Goal: Task Accomplishment & Management: Manage account settings

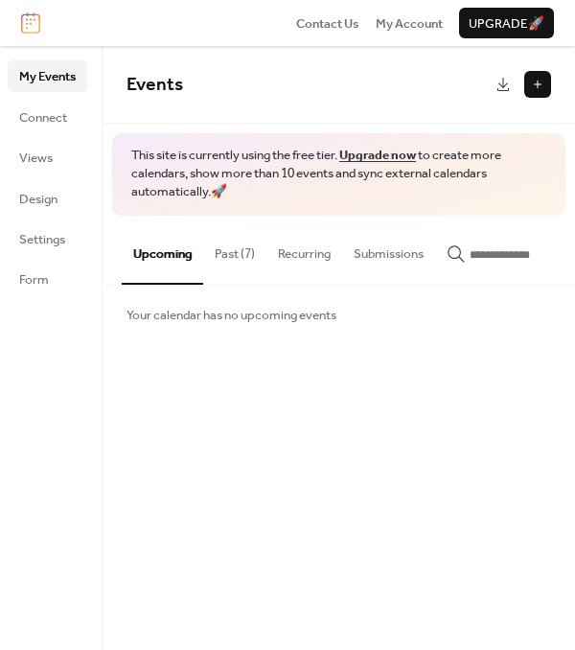
click at [217, 244] on button "Past (7)" at bounding box center [234, 249] width 63 height 67
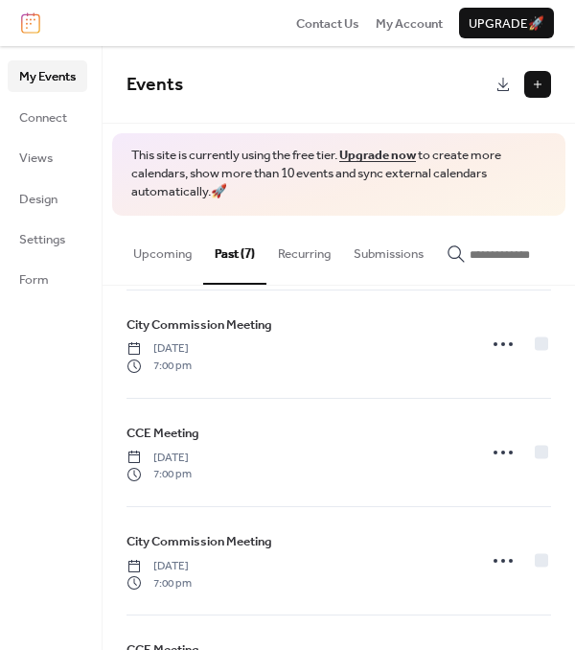
scroll to position [127, 0]
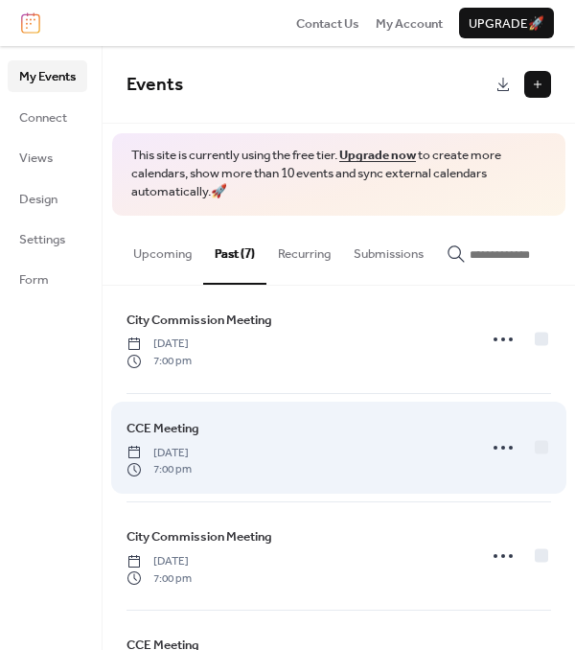
click at [254, 431] on div "CCE Meeting [DATE] 7:00 pm" at bounding box center [295, 447] width 338 height 59
click at [495, 449] on icon at bounding box center [503, 447] width 31 height 31
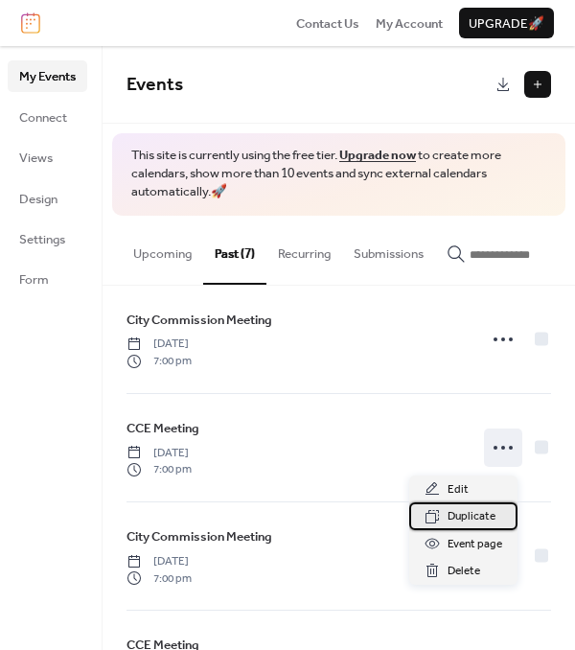
click at [459, 518] on span "Duplicate" at bounding box center [471, 516] width 48 height 19
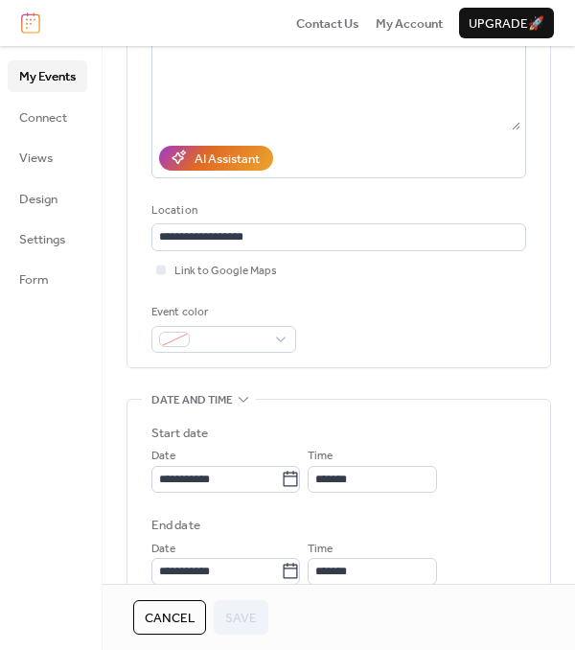
scroll to position [255, 0]
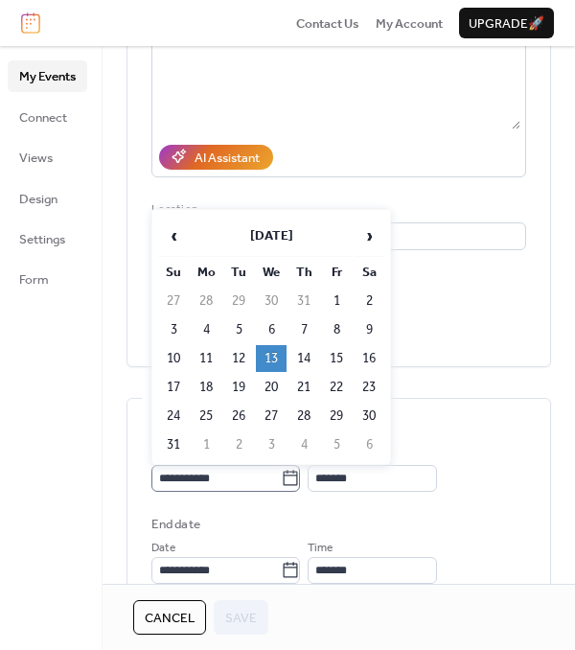
click at [300, 469] on icon at bounding box center [290, 478] width 19 height 19
click at [281, 469] on input "**********" at bounding box center [215, 478] width 129 height 27
click at [375, 240] on span "›" at bounding box center [368, 236] width 29 height 38
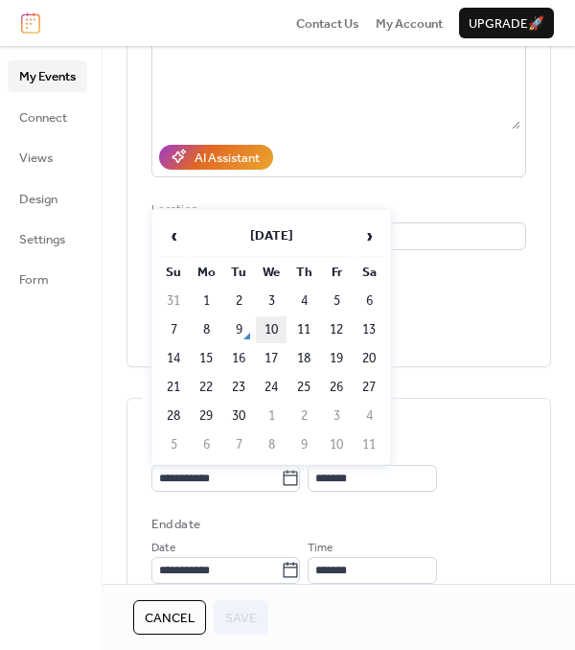
click at [284, 321] on td "10" at bounding box center [271, 329] width 31 height 27
type input "**********"
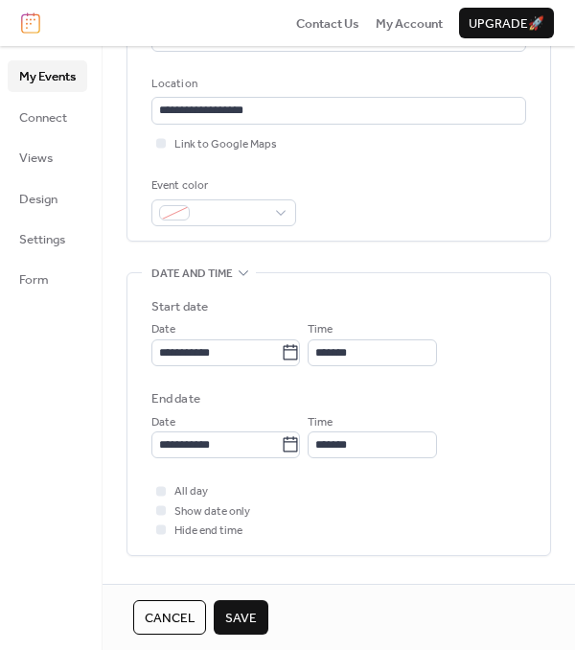
scroll to position [383, 0]
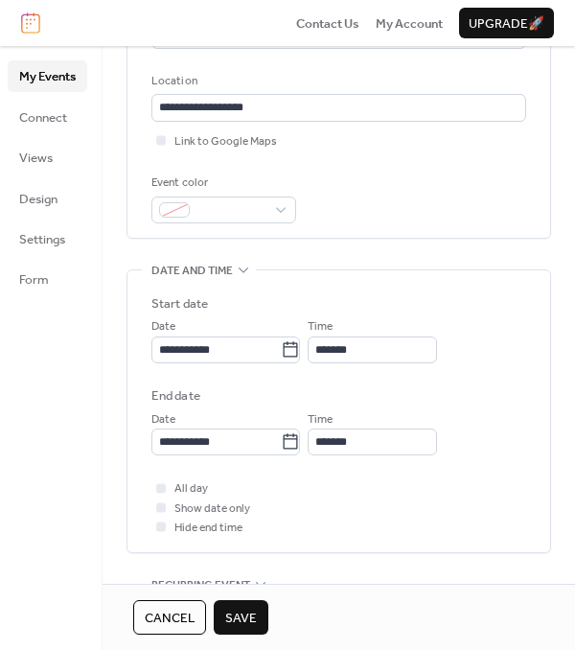
click at [243, 620] on span "Save" at bounding box center [241, 617] width 32 height 19
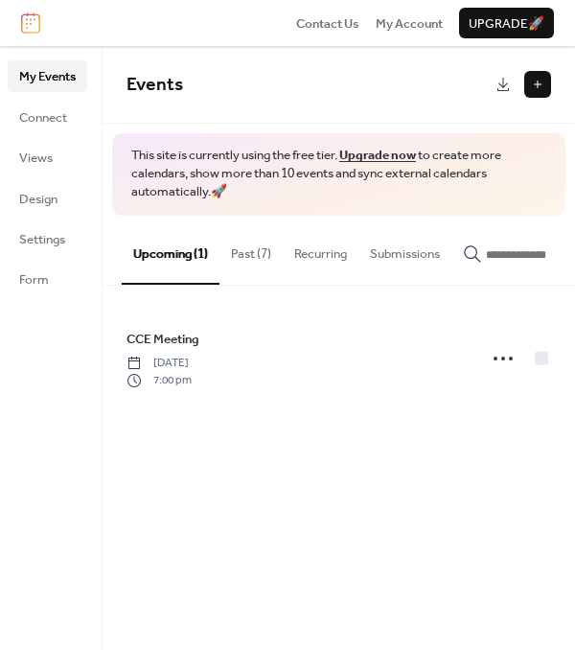
click at [308, 254] on button "Recurring" at bounding box center [321, 249] width 76 height 67
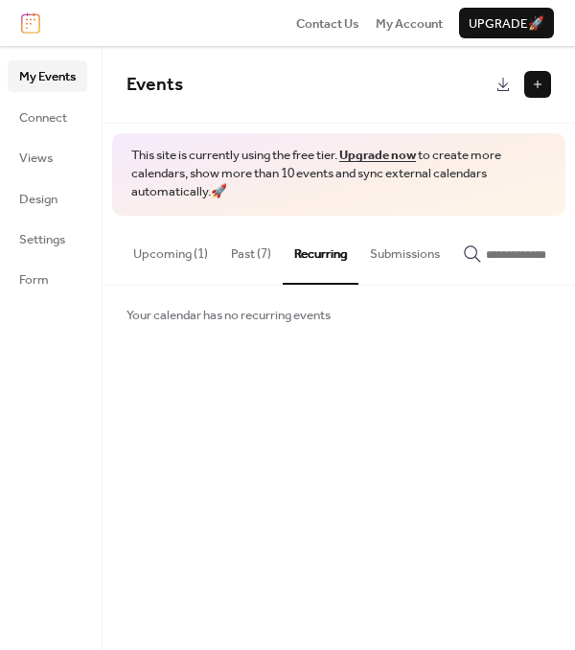
click at [267, 251] on button "Past (7)" at bounding box center [250, 249] width 63 height 67
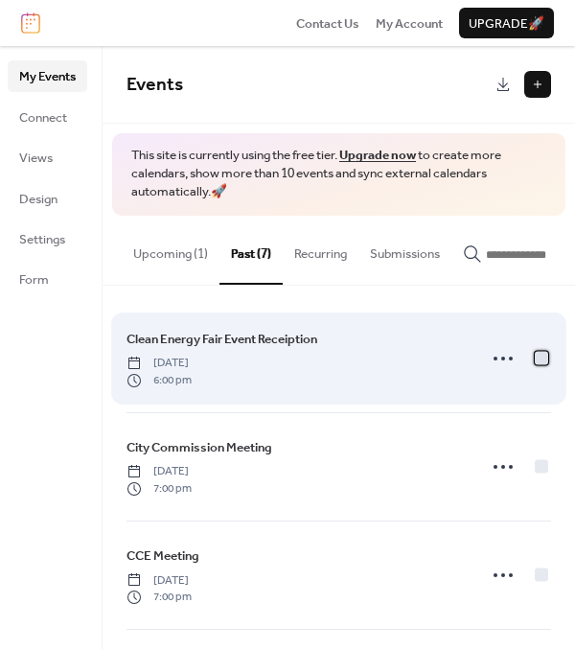
click at [536, 358] on div at bounding box center [541, 357] width 13 height 13
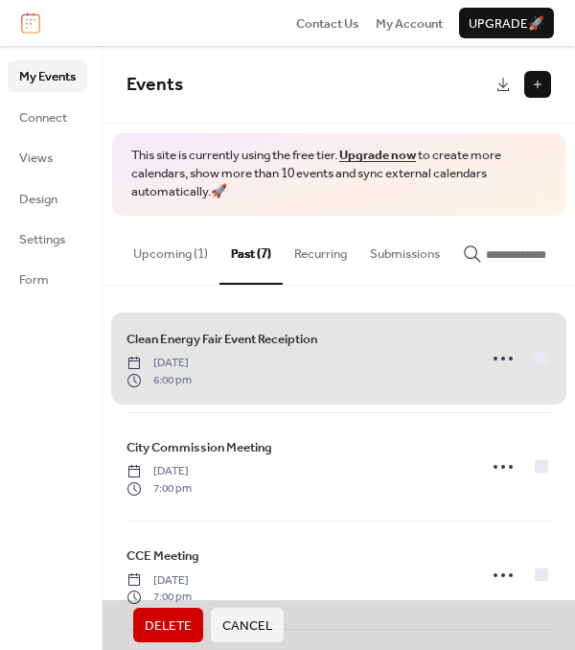
click at [166, 635] on span "Delete" at bounding box center [168, 625] width 47 height 19
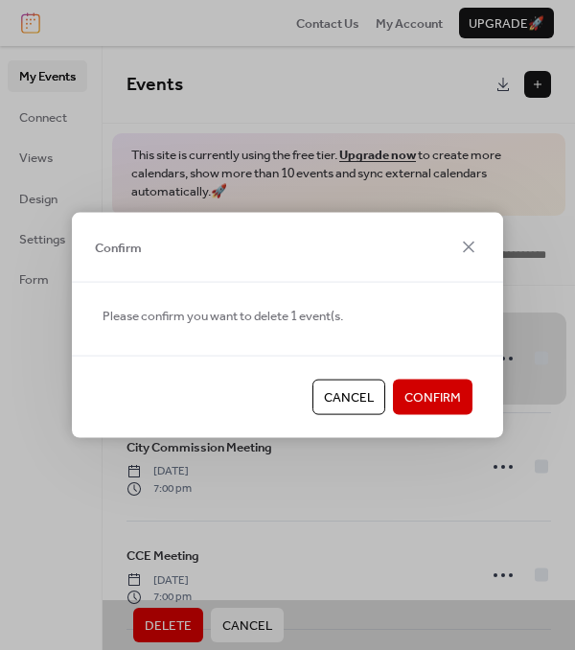
click at [428, 398] on span "Confirm" at bounding box center [432, 397] width 57 height 19
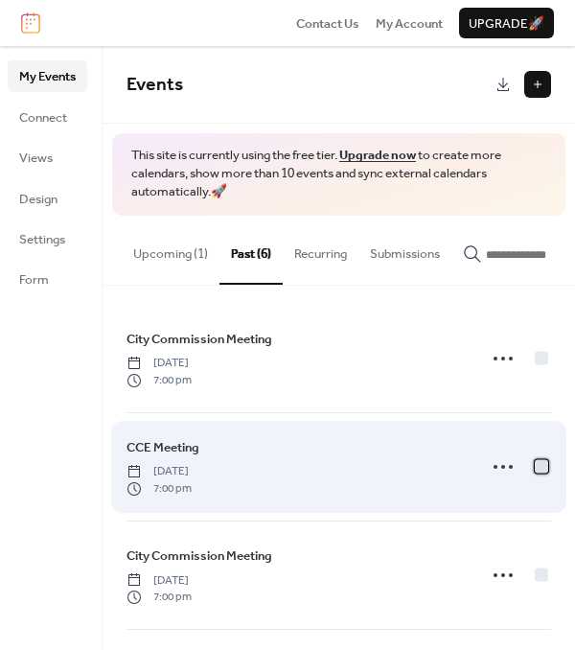
click at [538, 466] on div at bounding box center [541, 465] width 13 height 13
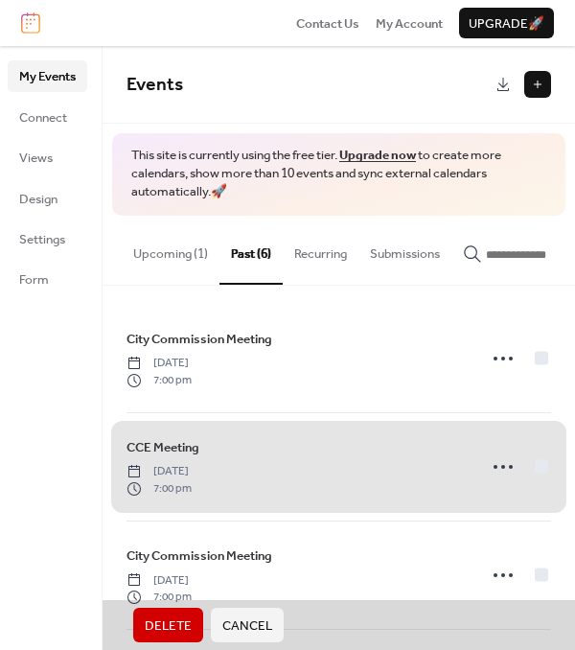
click at [194, 632] on button "Delete" at bounding box center [168, 624] width 70 height 34
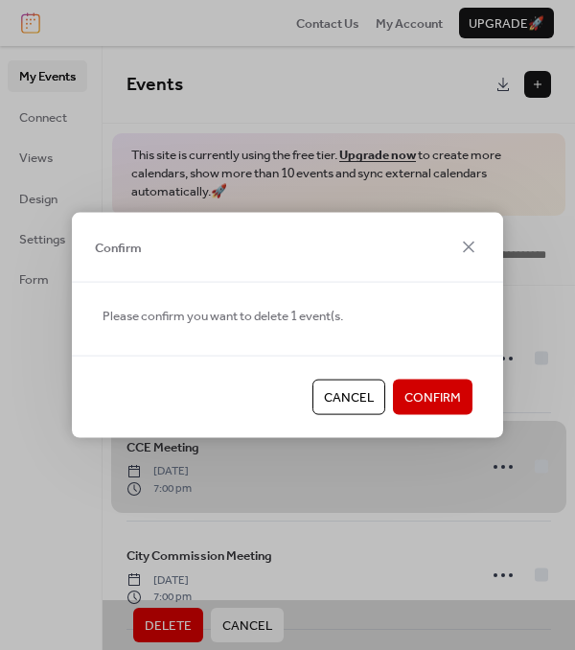
click at [438, 405] on span "Confirm" at bounding box center [432, 397] width 57 height 19
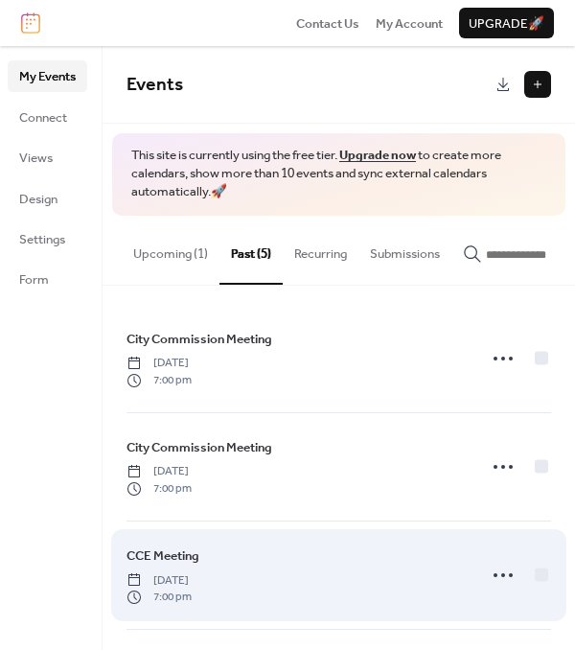
click at [345, 583] on div "CCE Meeting [DATE] 7:00 pm" at bounding box center [295, 574] width 338 height 59
click at [532, 573] on div at bounding box center [541, 574] width 19 height 19
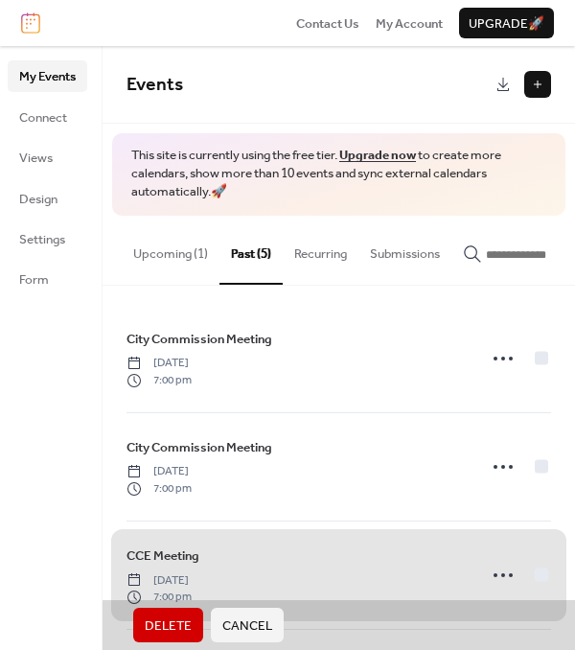
click at [176, 622] on span "Delete" at bounding box center [168, 625] width 47 height 19
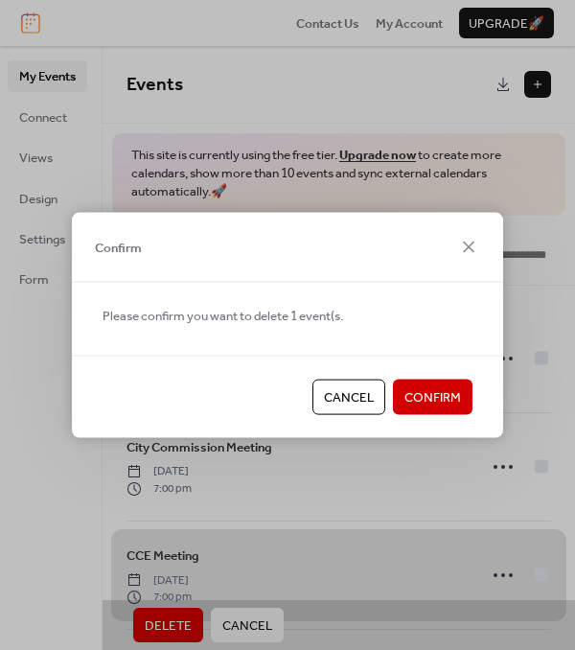
click at [448, 405] on span "Confirm" at bounding box center [432, 397] width 57 height 19
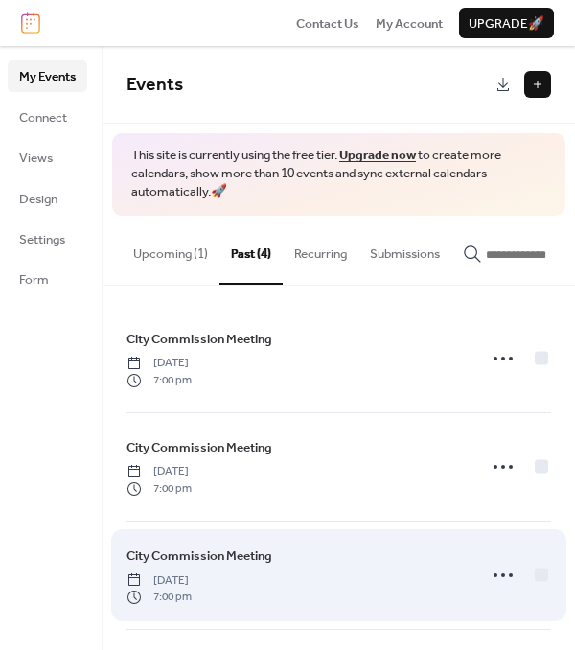
click at [525, 576] on div at bounding box center [517, 575] width 67 height 38
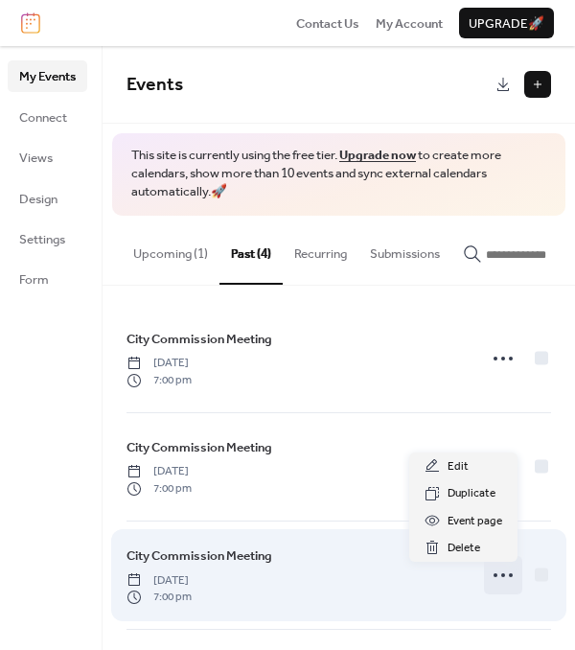
click at [492, 586] on icon at bounding box center [503, 575] width 31 height 31
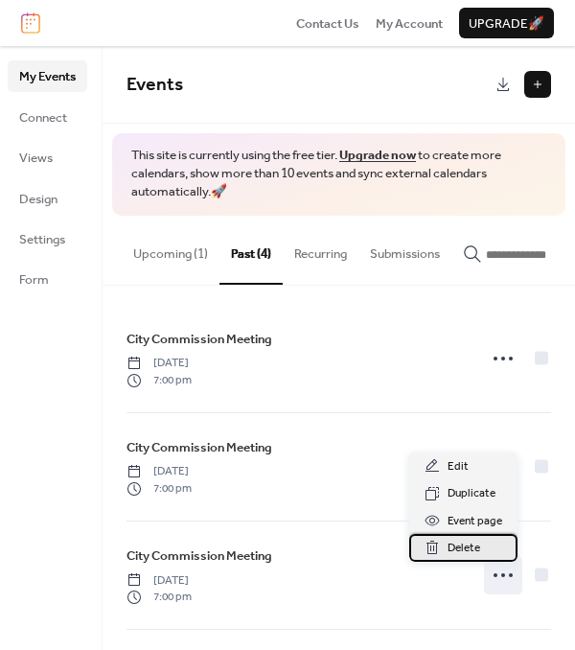
click at [452, 541] on span "Delete" at bounding box center [463, 547] width 33 height 19
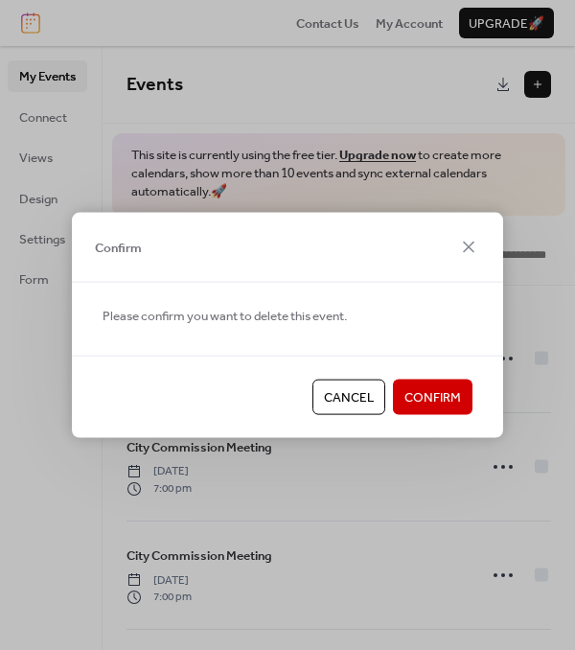
click at [435, 405] on span "Confirm" at bounding box center [432, 397] width 57 height 19
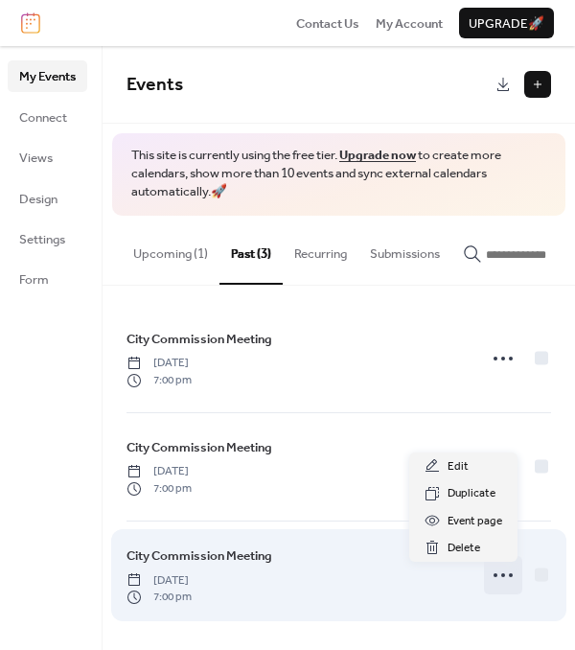
click at [492, 576] on icon at bounding box center [503, 575] width 31 height 31
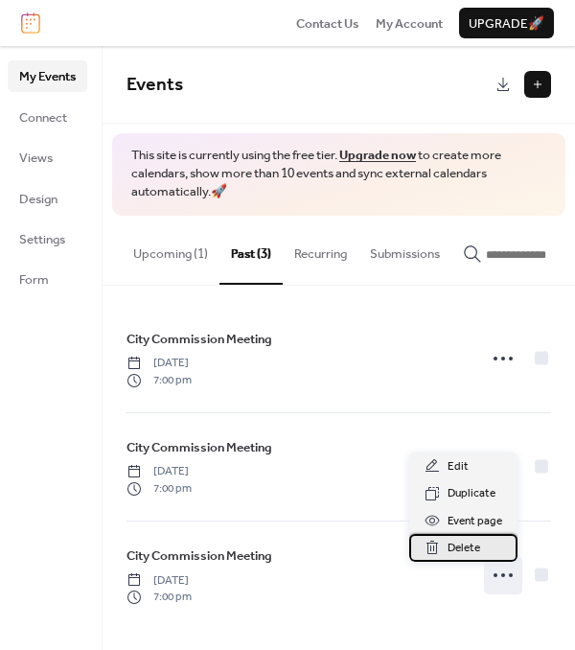
click at [471, 542] on span "Delete" at bounding box center [463, 547] width 33 height 19
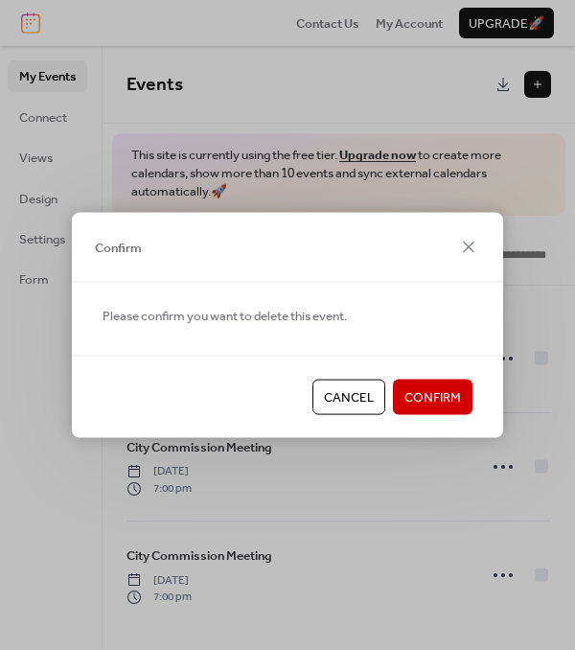
click at [408, 395] on span "Confirm" at bounding box center [432, 397] width 57 height 19
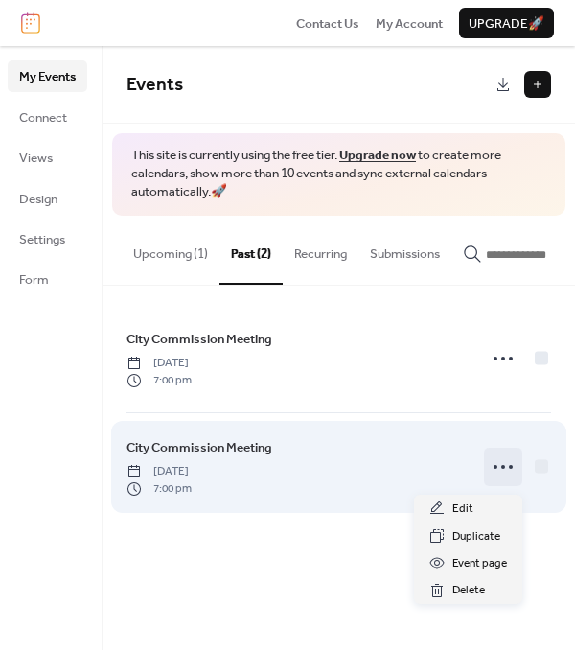
click at [502, 469] on circle at bounding box center [503, 467] width 4 height 4
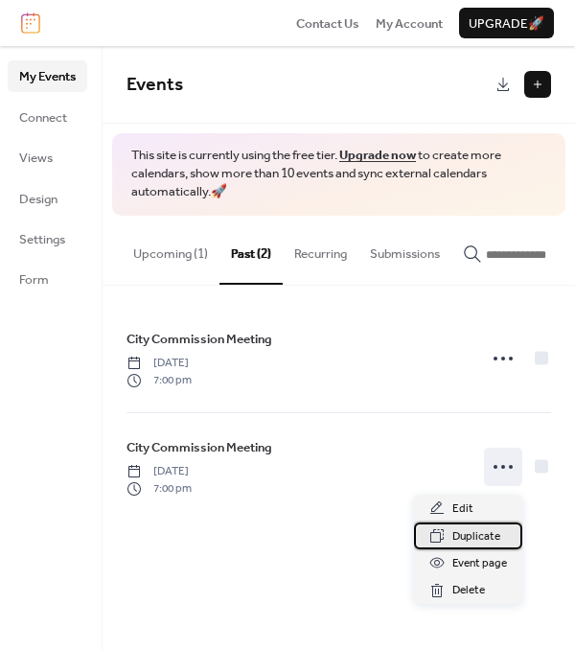
click at [459, 536] on span "Duplicate" at bounding box center [476, 536] width 48 height 19
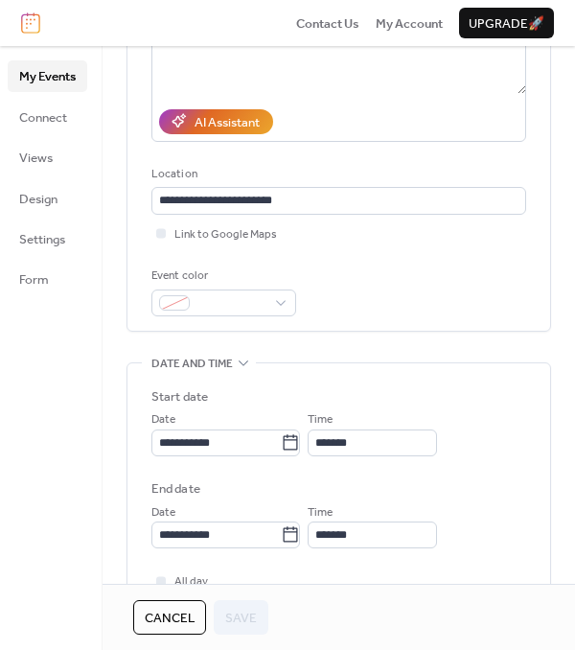
scroll to position [383, 0]
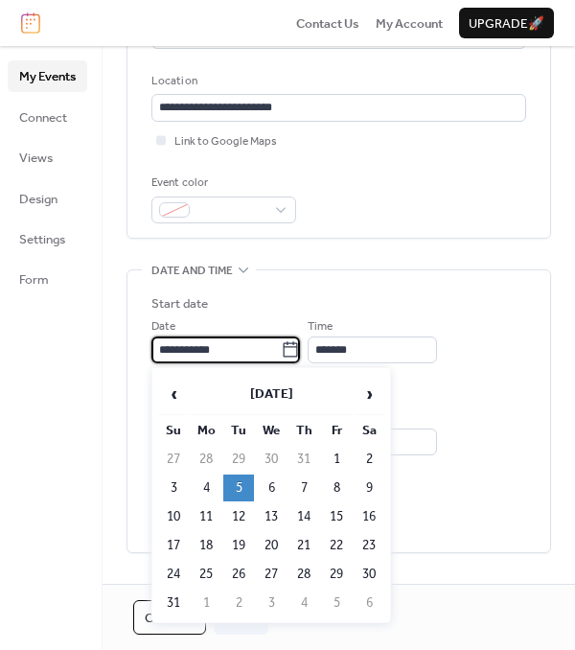
click at [257, 354] on input "**********" at bounding box center [215, 349] width 129 height 27
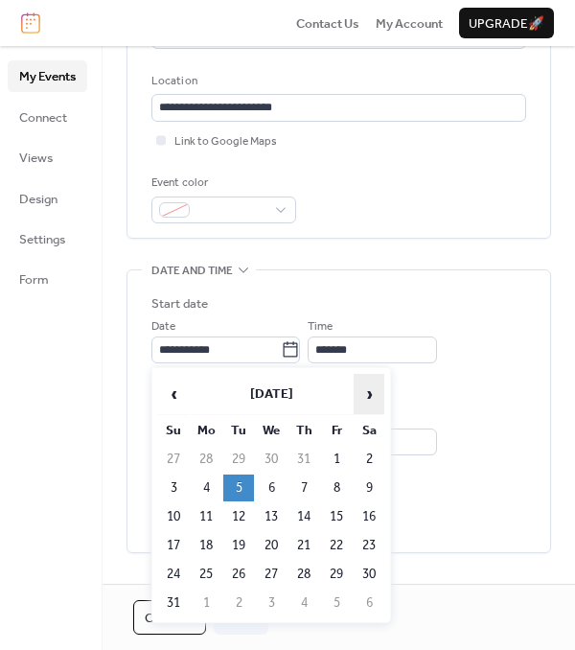
click at [378, 391] on span "›" at bounding box center [368, 394] width 29 height 38
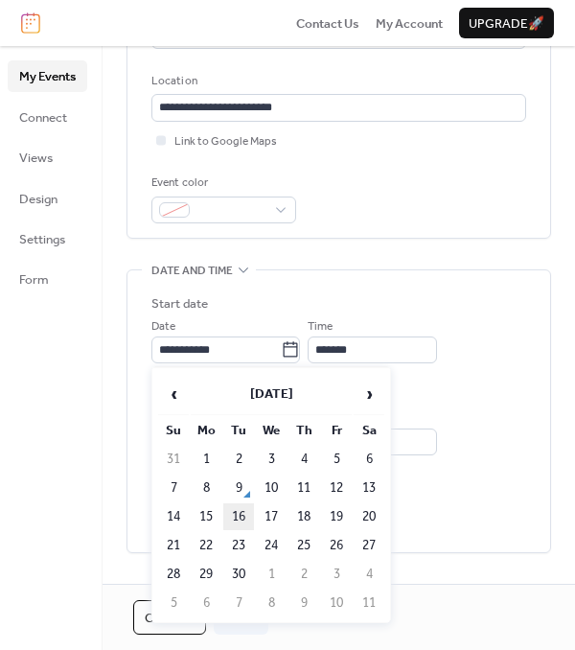
click at [247, 519] on td "16" at bounding box center [238, 516] width 31 height 27
type input "**********"
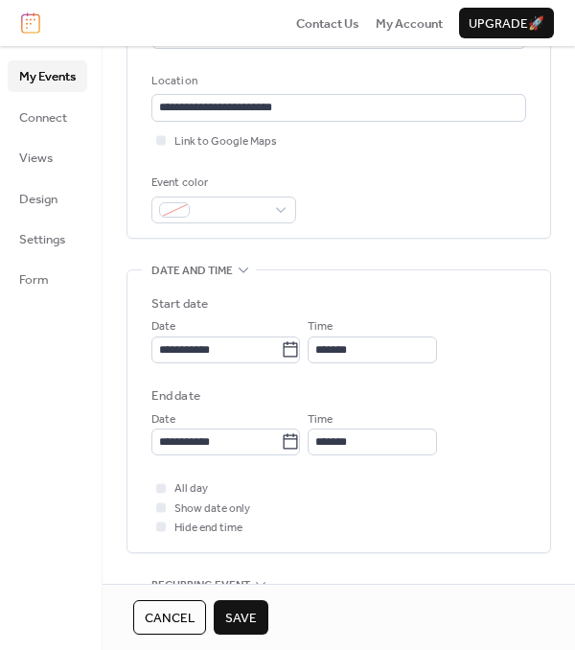
click at [250, 613] on span "Save" at bounding box center [241, 617] width 32 height 19
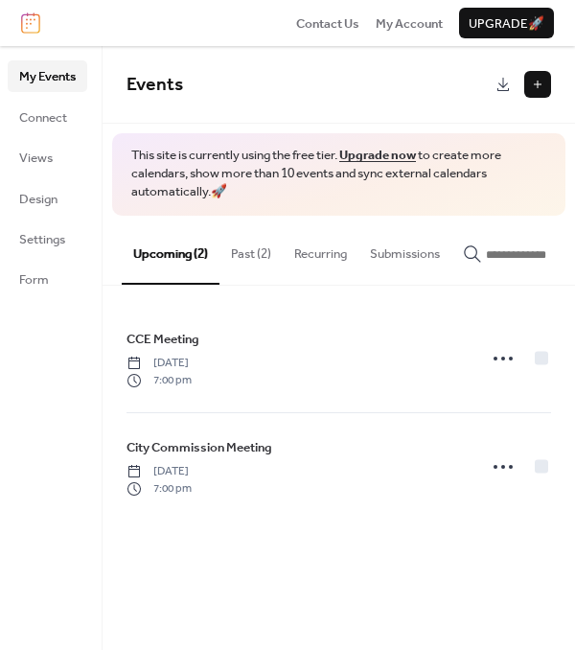
click at [251, 247] on button "Past (2)" at bounding box center [250, 249] width 63 height 67
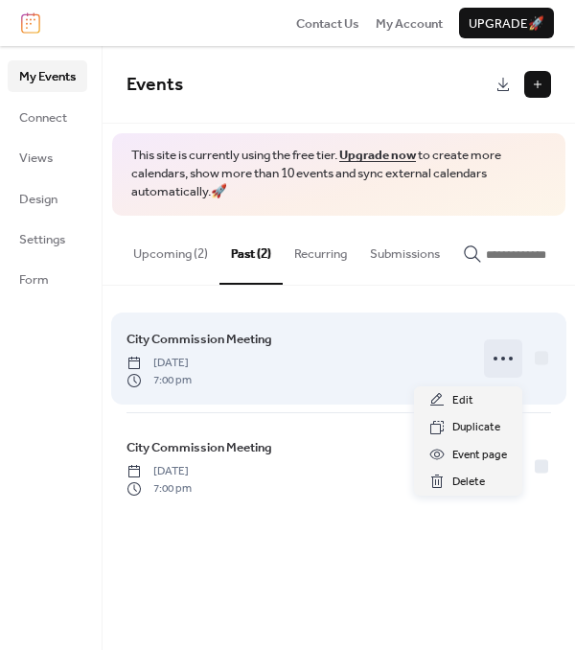
click at [502, 369] on icon at bounding box center [503, 358] width 31 height 31
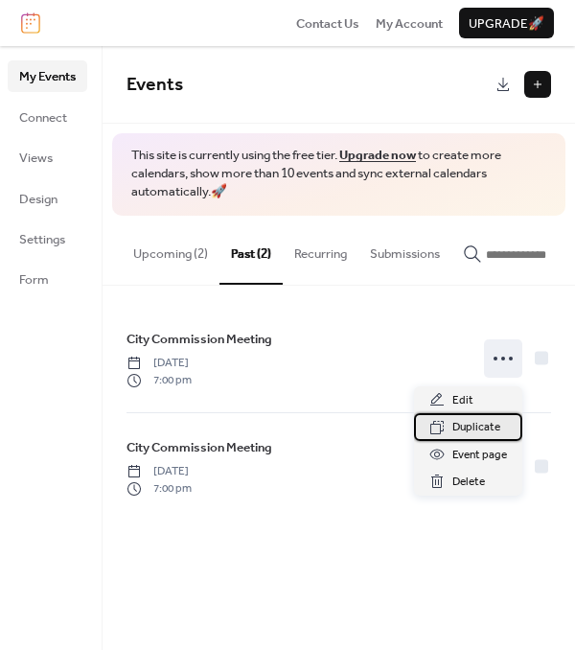
click at [469, 422] on span "Duplicate" at bounding box center [476, 427] width 48 height 19
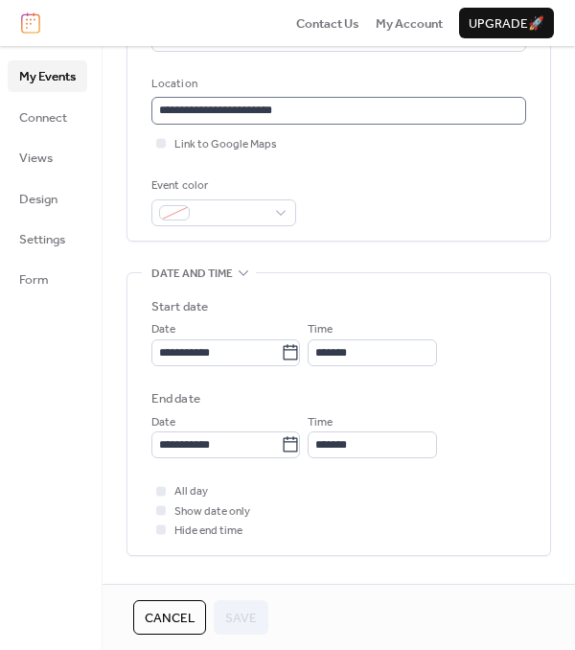
scroll to position [383, 0]
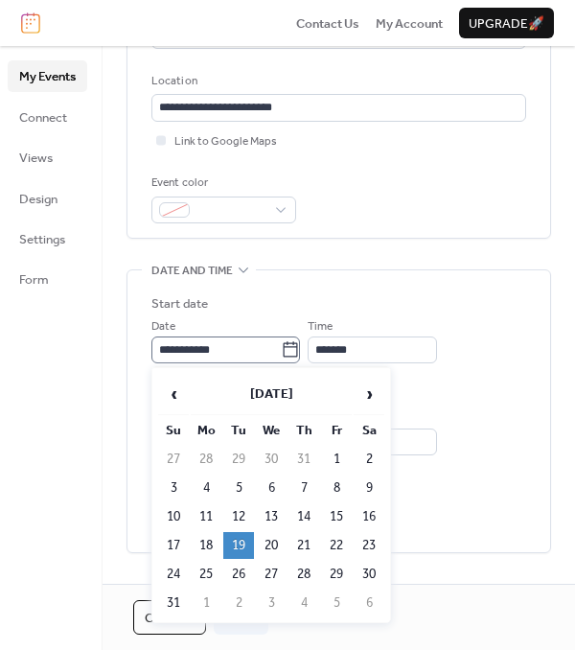
click at [294, 354] on icon at bounding box center [290, 349] width 19 height 19
click at [281, 354] on input "**********" at bounding box center [215, 349] width 129 height 27
click at [375, 388] on span "›" at bounding box center [368, 394] width 29 height 38
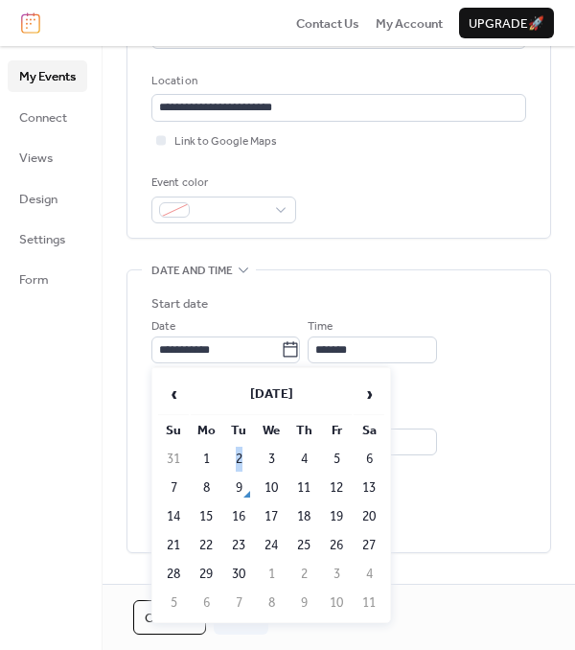
drag, startPoint x: 234, startPoint y: 465, endPoint x: 246, endPoint y: 465, distance: 12.5
click at [246, 465] on td "2" at bounding box center [238, 459] width 31 height 27
type input "**********"
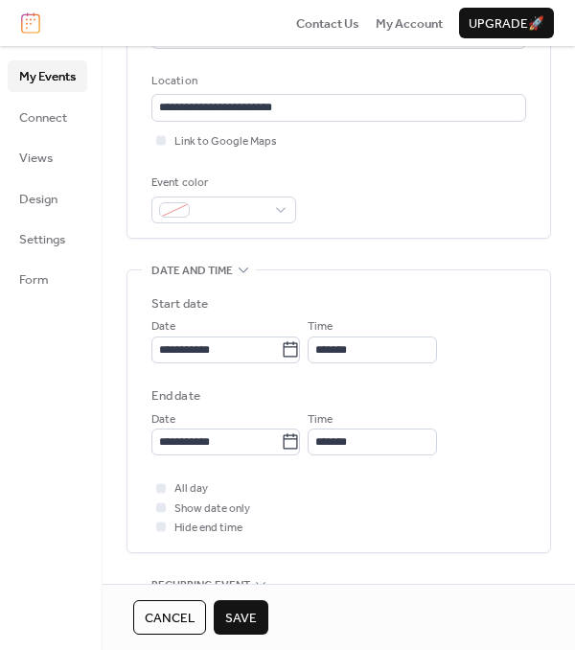
click at [240, 609] on span "Save" at bounding box center [241, 617] width 32 height 19
